Goal: Check status: Check status

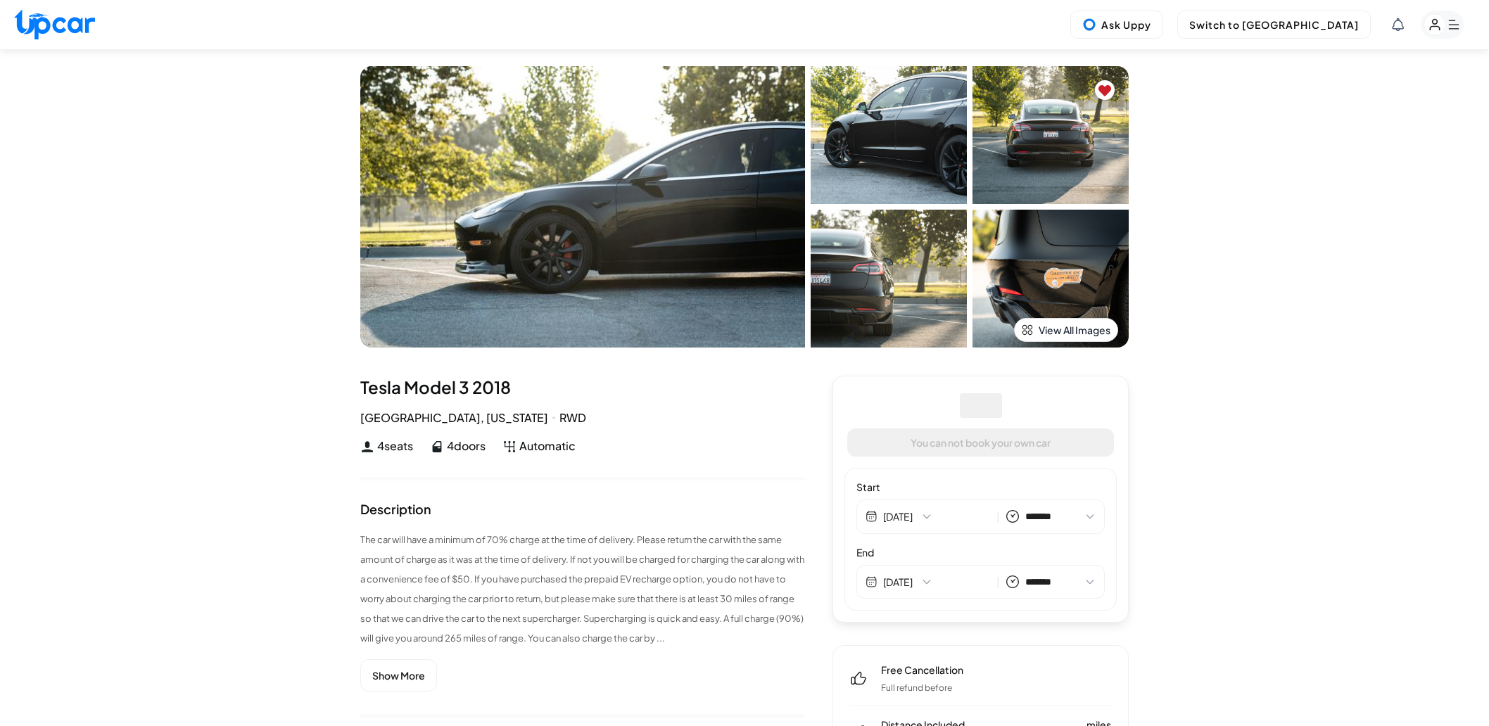
select select "*******"
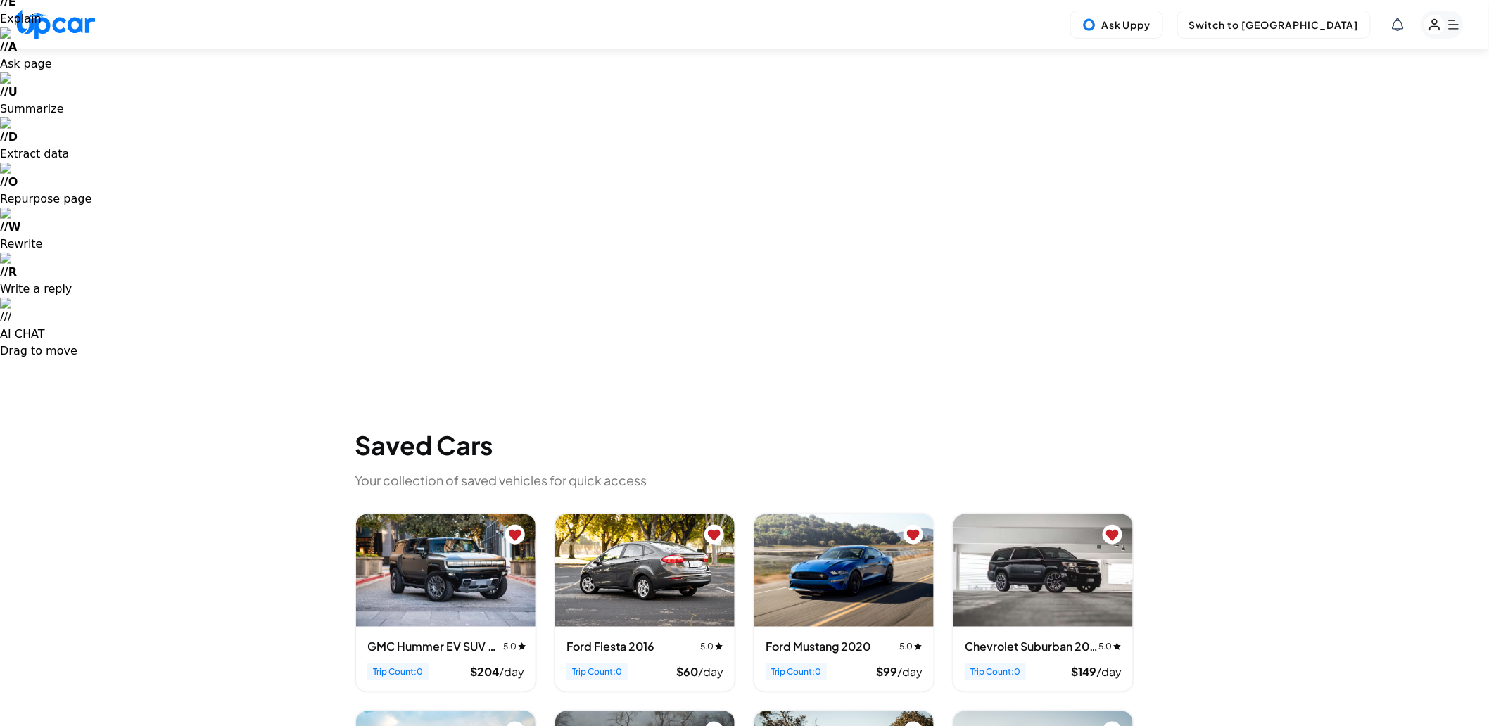
scroll to position [156, 0]
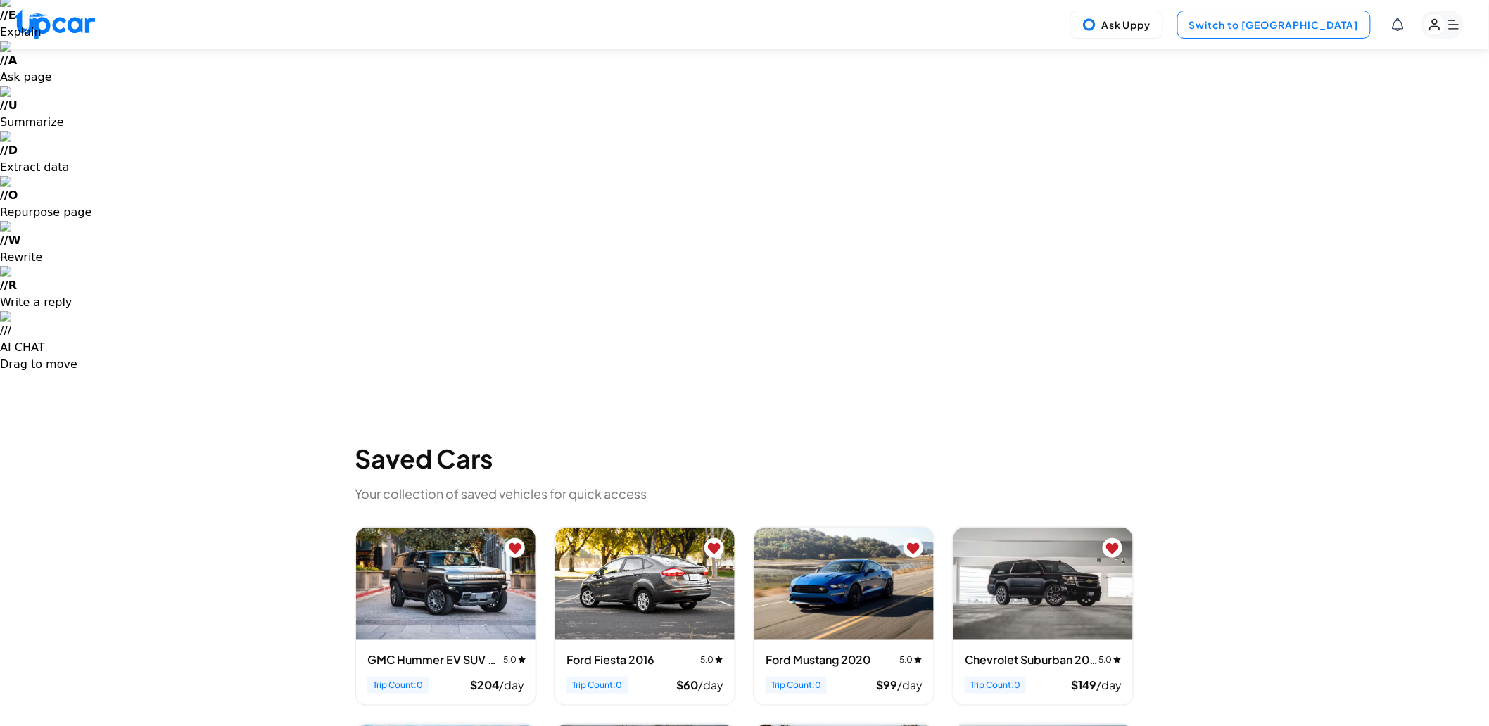
click at [1309, 18] on button "Switch to [GEOGRAPHIC_DATA]" at bounding box center [1273, 25] width 193 height 28
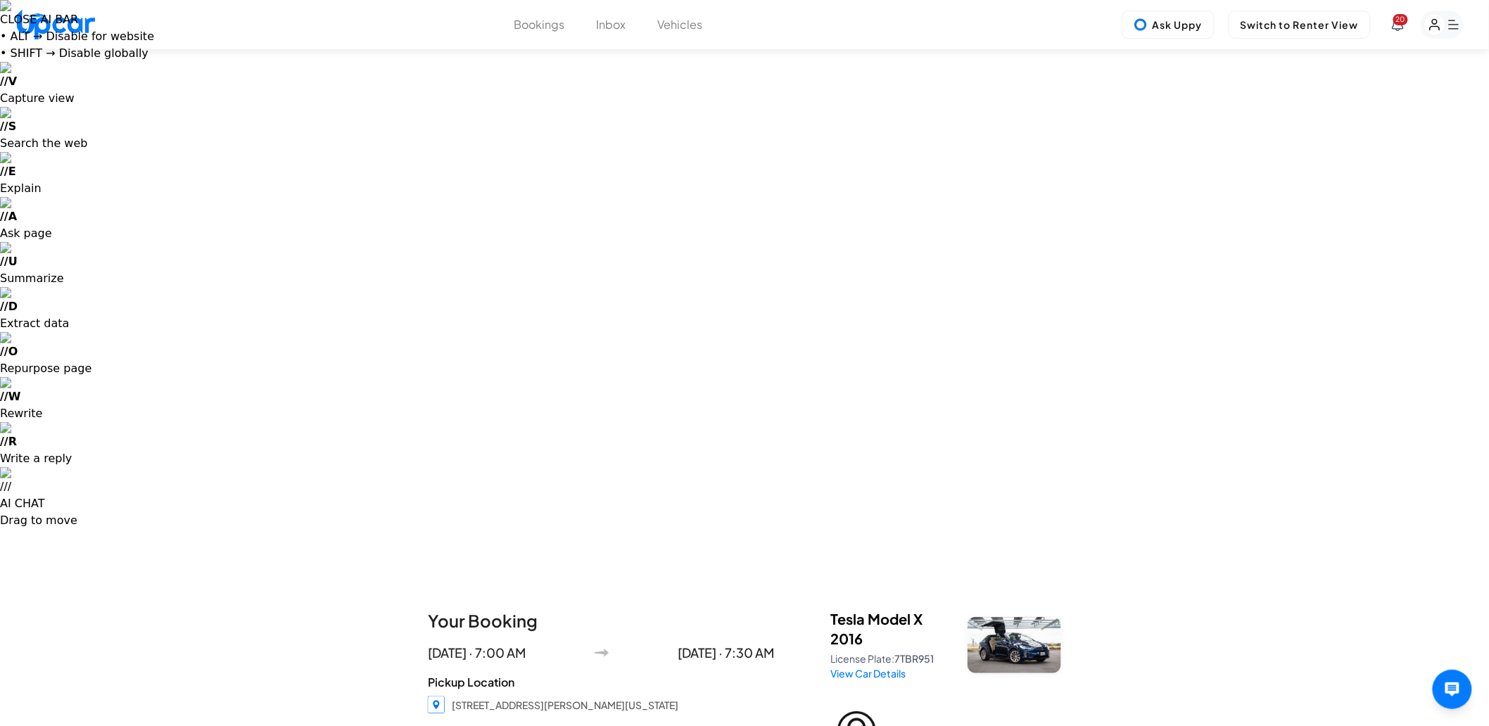
click at [602, 16] on button "Inbox" at bounding box center [612, 24] width 30 height 17
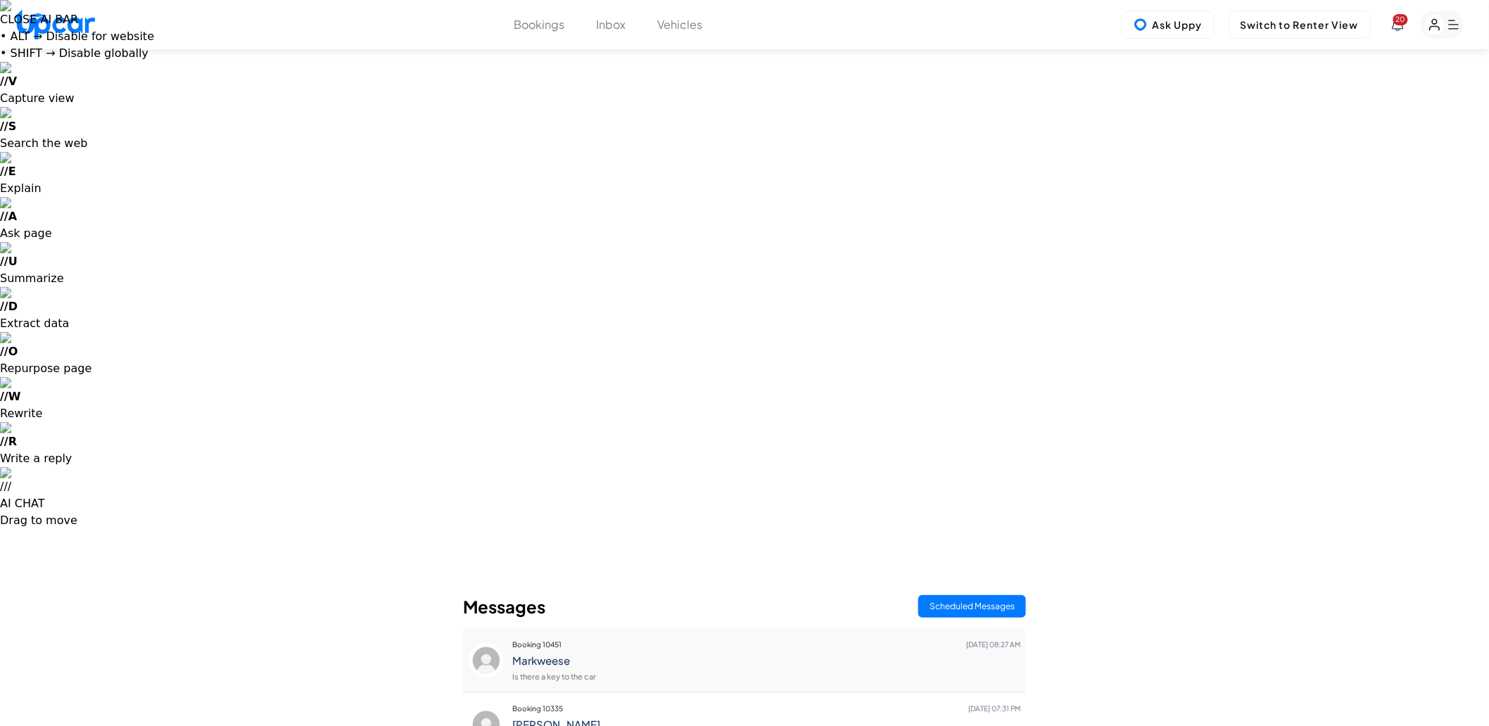
click at [613, 654] on h4 "Markweese" at bounding box center [766, 660] width 508 height 13
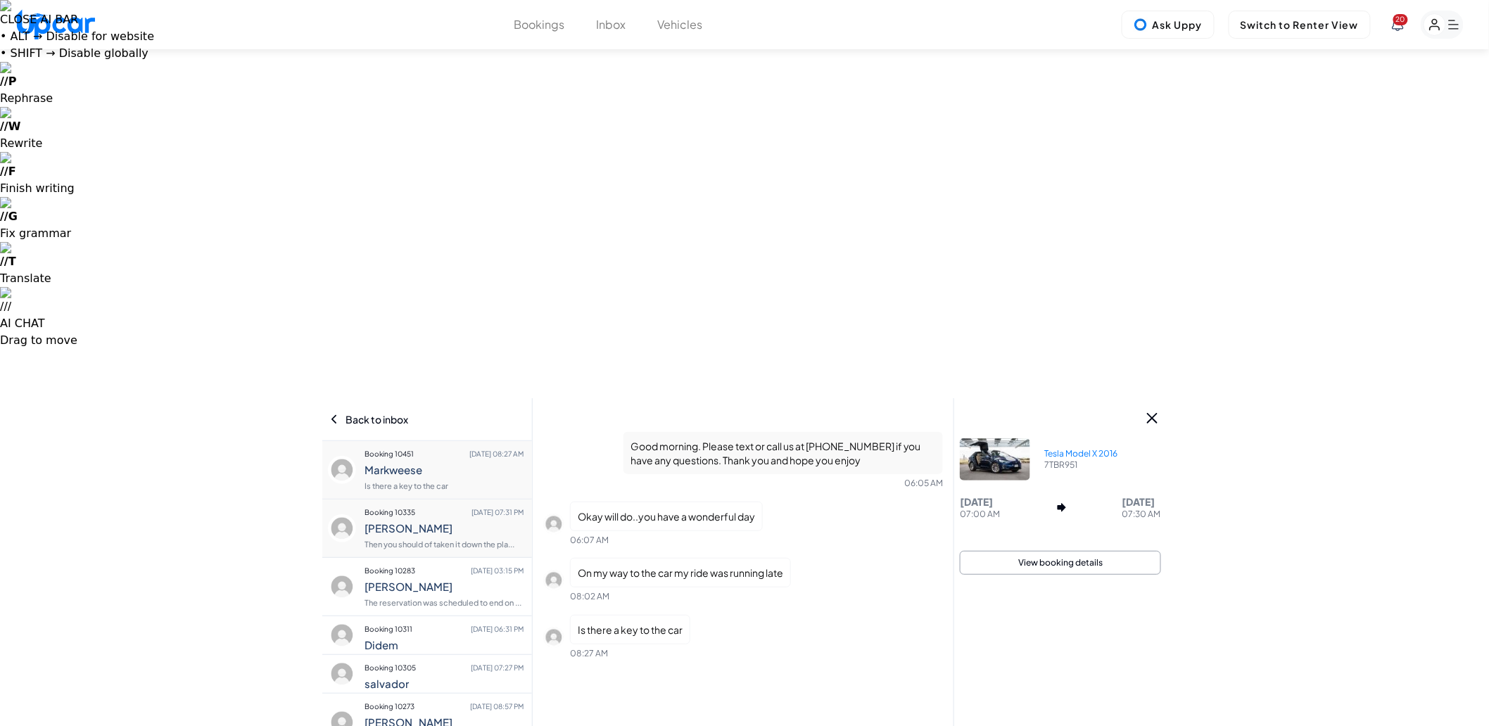
click at [460, 522] on h4 "[PERSON_NAME]" at bounding box center [443, 528] width 159 height 13
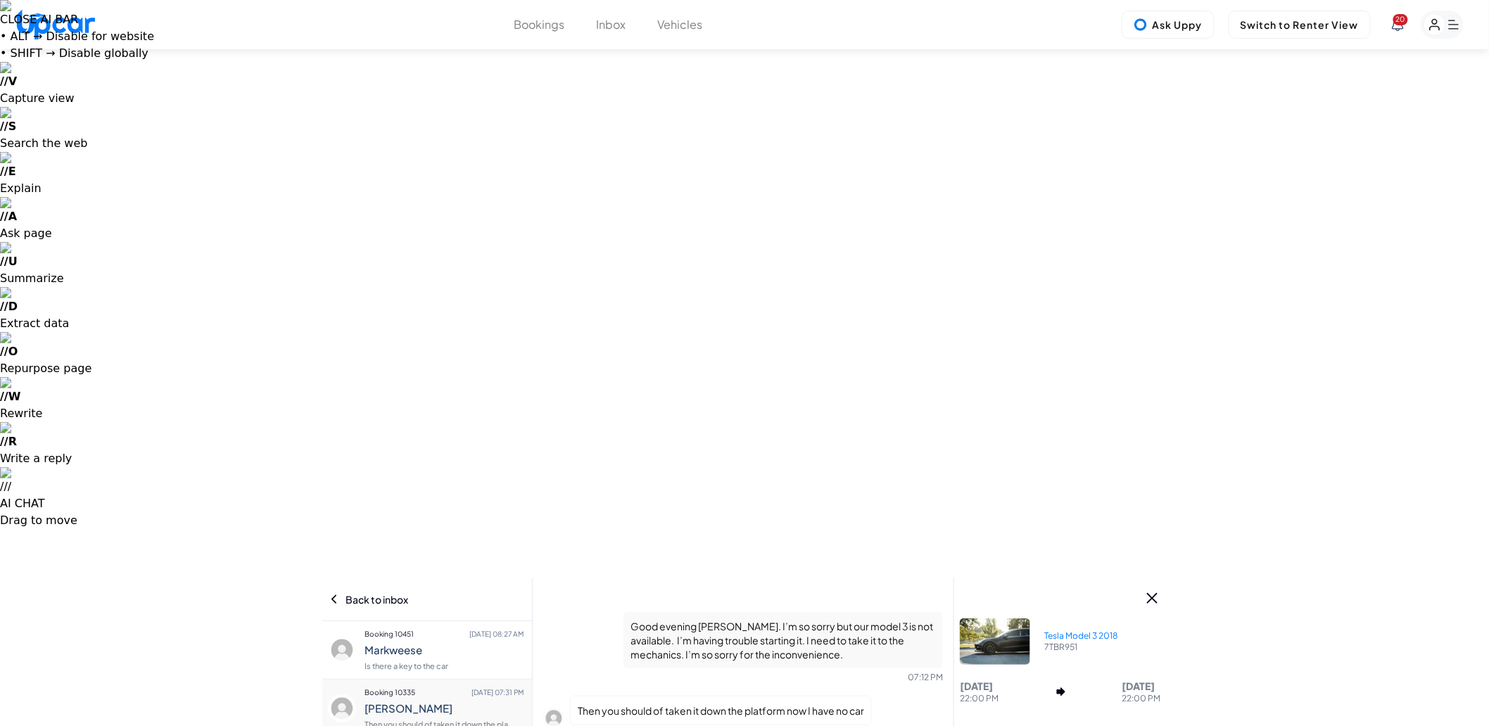
click at [331, 594] on icon at bounding box center [334, 599] width 11 height 10
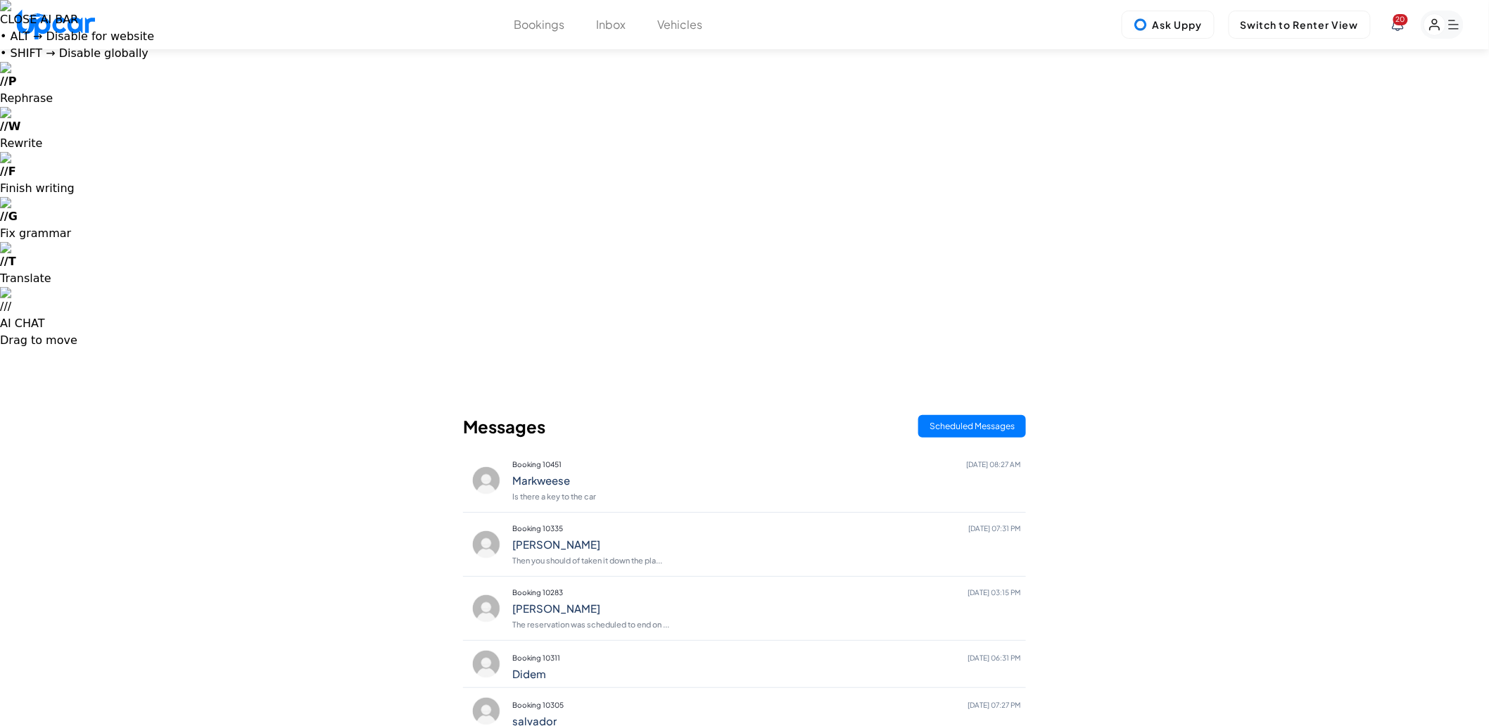
click at [554, 19] on button "Bookings" at bounding box center [539, 24] width 51 height 17
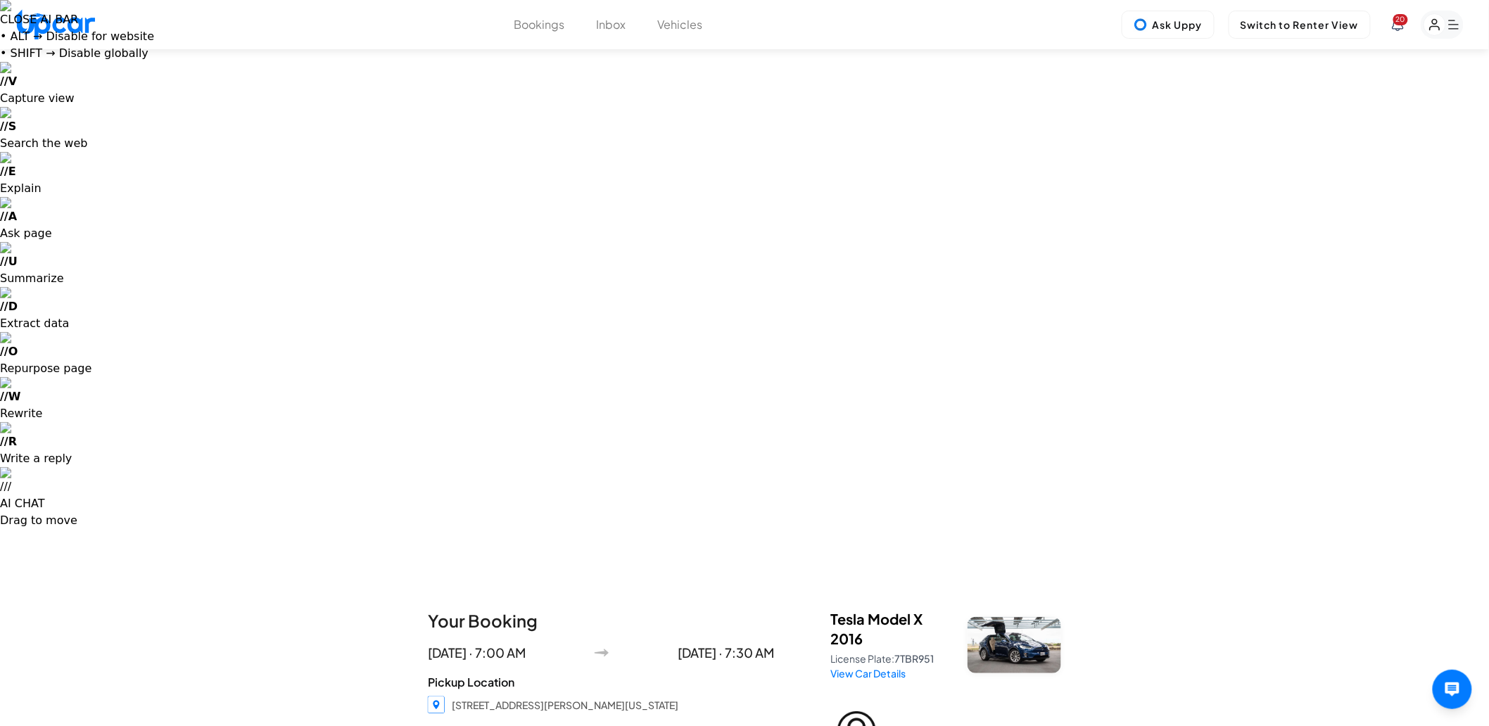
click at [919, 652] on span "7TBR951" at bounding box center [913, 658] width 39 height 13
copy span "7TBR951"
